Goal: Task Accomplishment & Management: Manage account settings

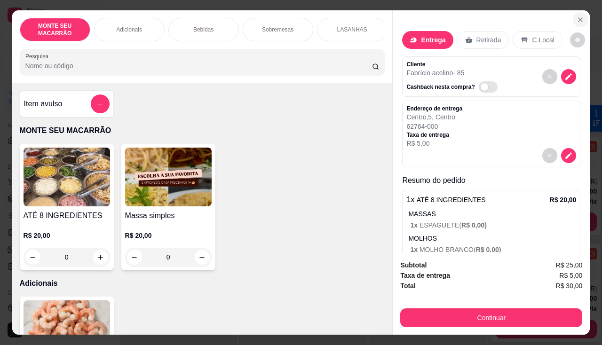
click at [579, 18] on icon "Close" at bounding box center [581, 20] width 4 height 4
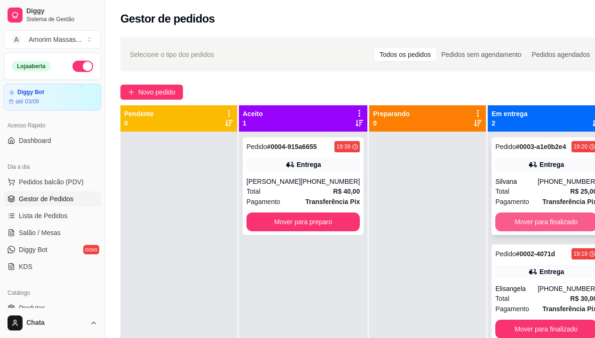
click at [551, 220] on button "Mover para finalizado" at bounding box center [547, 222] width 102 height 19
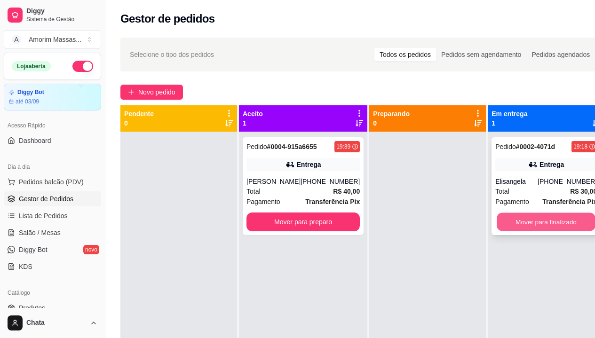
click at [537, 222] on button "Mover para finalizado" at bounding box center [546, 222] width 99 height 18
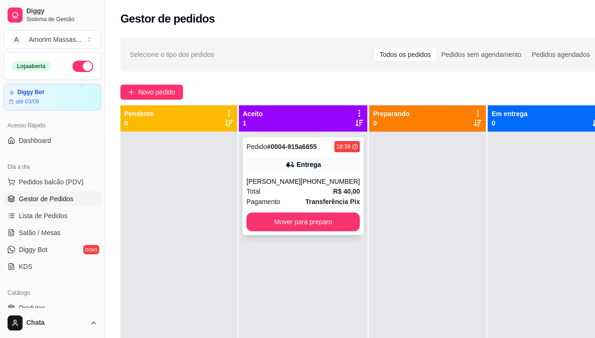
click at [289, 181] on div "[PERSON_NAME]" at bounding box center [274, 181] width 54 height 9
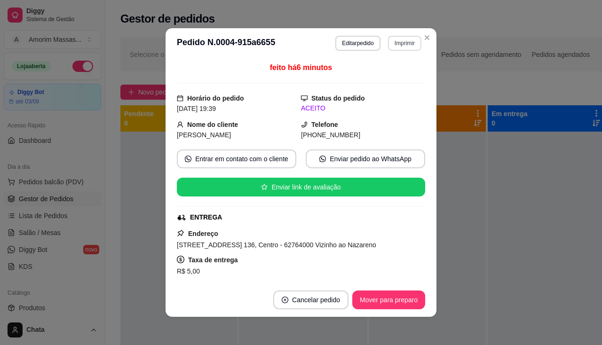
click at [401, 44] on button "Imprimir" at bounding box center [404, 43] width 33 height 15
click at [401, 75] on button "IMPRESSORA" at bounding box center [385, 76] width 68 height 15
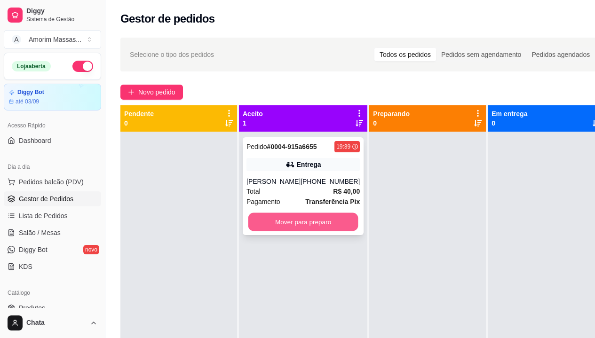
click at [280, 226] on button "Mover para preparo" at bounding box center [303, 222] width 110 height 18
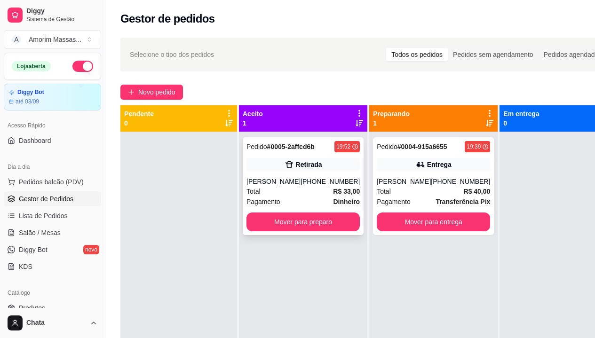
click at [302, 190] on div "Total R$ 33,00" at bounding box center [303, 191] width 113 height 10
click at [304, 219] on button "Mover para preparo" at bounding box center [303, 222] width 113 height 19
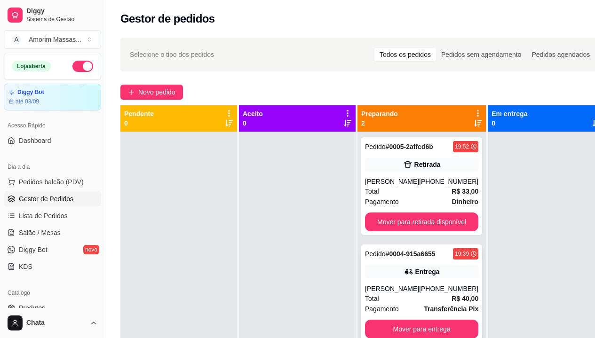
click at [430, 270] on div "Entrega" at bounding box center [428, 271] width 24 height 9
